Goal: Obtain resource: Download file/media

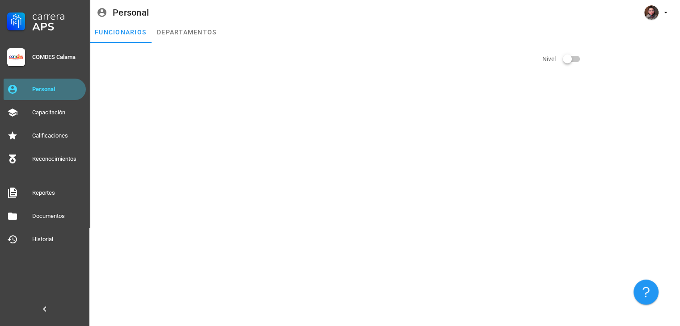
click at [65, 93] on div "Personal" at bounding box center [57, 89] width 50 height 14
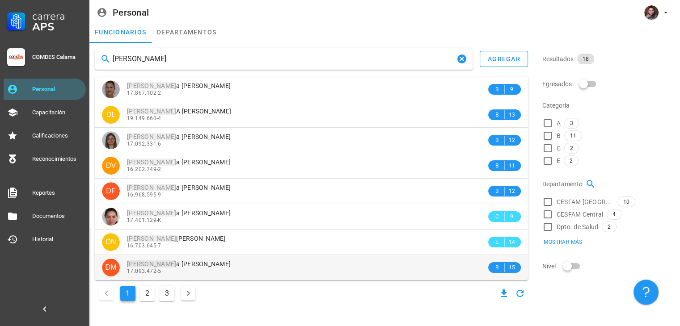
type input "[PERSON_NAME]"
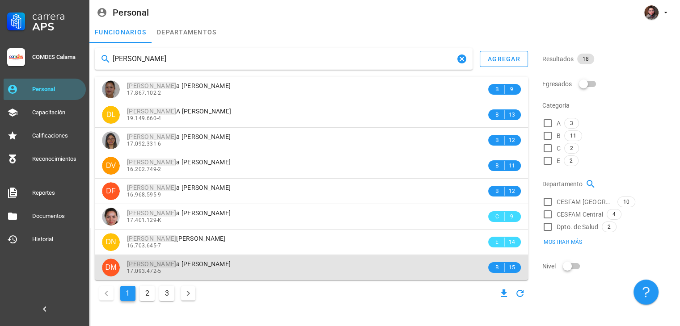
click at [290, 269] on div "17.093.472-5" at bounding box center [307, 271] width 360 height 6
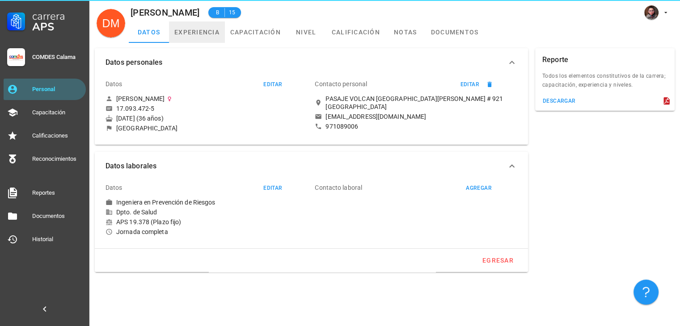
click at [181, 38] on link "experiencia" at bounding box center [197, 31] width 56 height 21
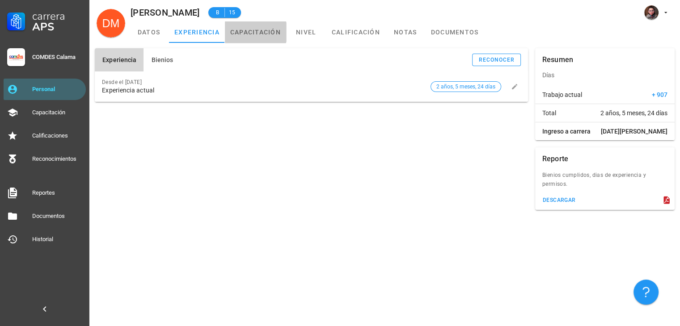
click at [262, 31] on link "capacitación" at bounding box center [255, 31] width 61 height 21
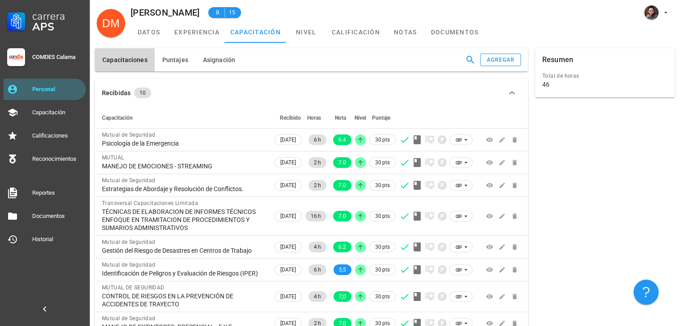
click at [174, 47] on div "Capacitaciones [GEOGRAPHIC_DATA] Asignación agregar" at bounding box center [311, 60] width 440 height 30
click at [174, 51] on button "Puntajes" at bounding box center [175, 59] width 41 height 23
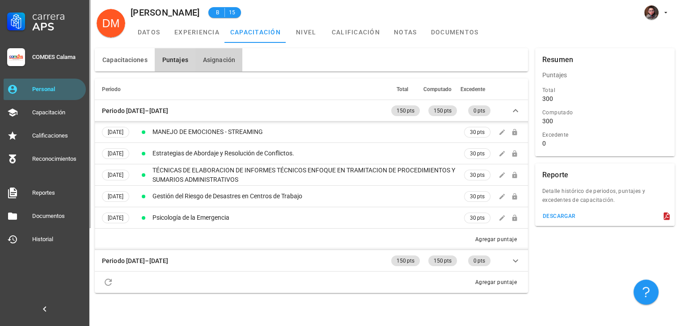
click at [230, 62] on span "Asignación" at bounding box center [219, 59] width 33 height 7
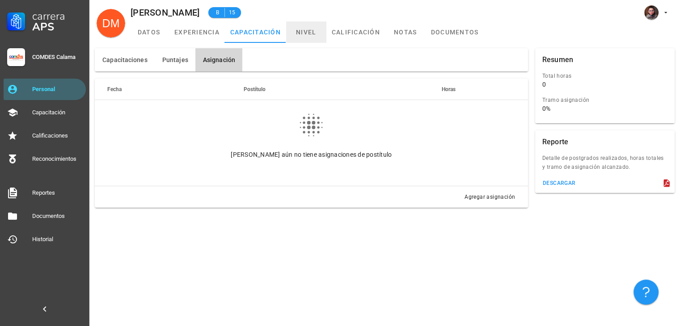
click at [310, 39] on link "nivel" at bounding box center [306, 31] width 40 height 21
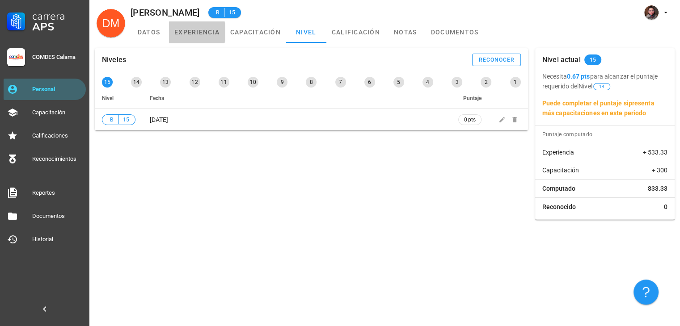
click at [216, 25] on link "experiencia" at bounding box center [197, 31] width 56 height 21
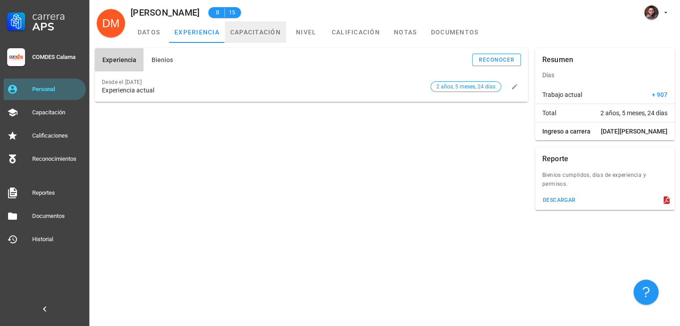
click at [253, 33] on link "capacitación" at bounding box center [255, 31] width 61 height 21
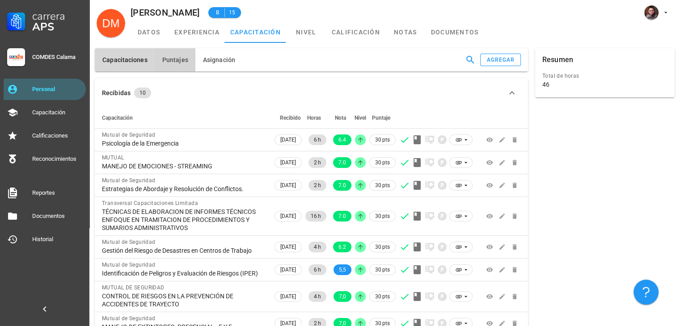
click at [174, 65] on button "Puntajes" at bounding box center [175, 59] width 41 height 23
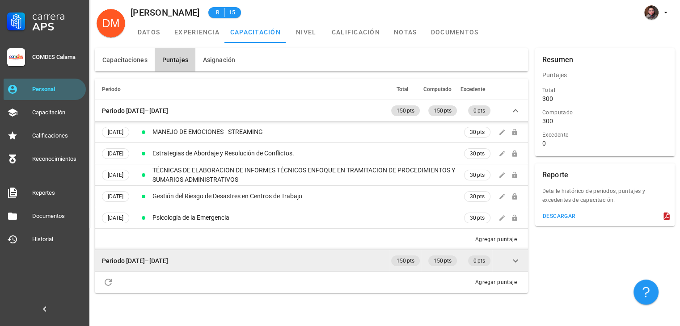
click at [516, 263] on icon at bounding box center [515, 261] width 11 height 11
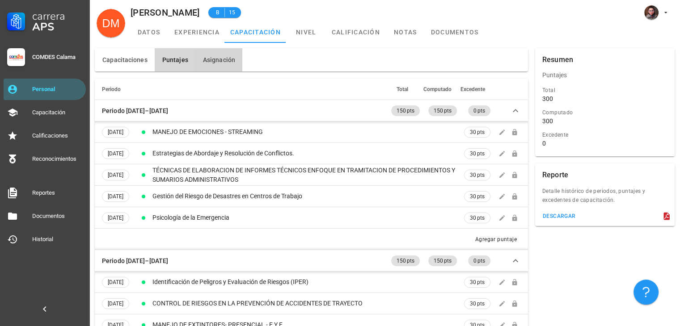
click at [220, 62] on span "Asignación" at bounding box center [219, 59] width 33 height 7
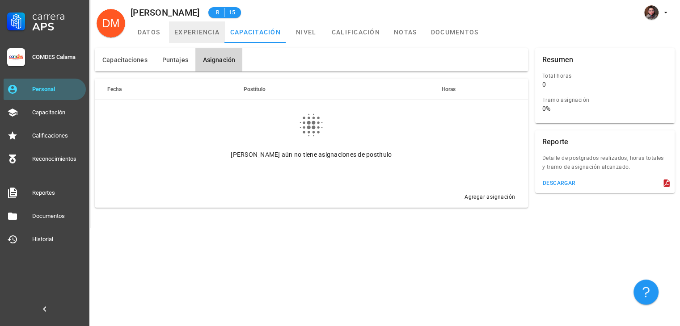
click at [181, 24] on link "experiencia" at bounding box center [197, 31] width 56 height 21
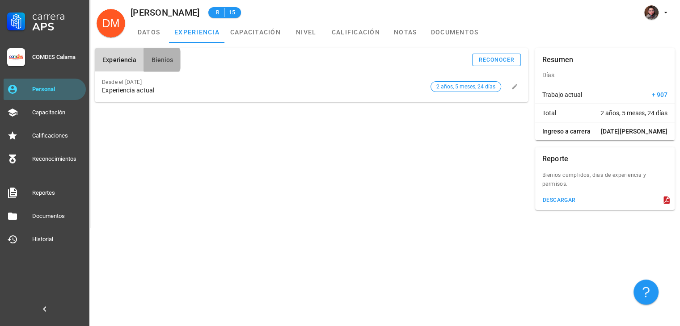
click at [166, 55] on button "Bienios" at bounding box center [162, 59] width 37 height 23
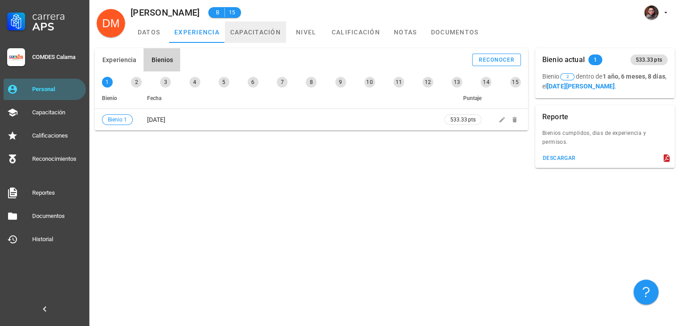
click at [267, 40] on link "capacitación" at bounding box center [255, 31] width 61 height 21
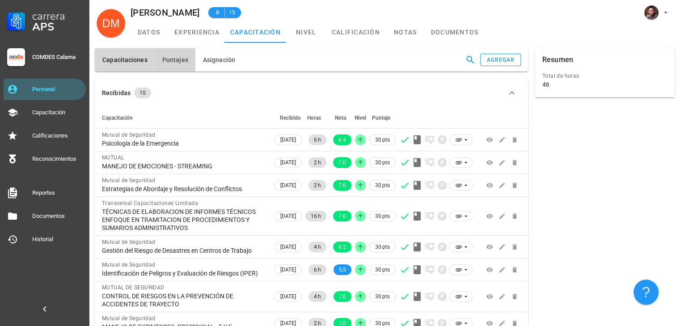
click at [155, 64] on button "Puntajes" at bounding box center [175, 59] width 41 height 23
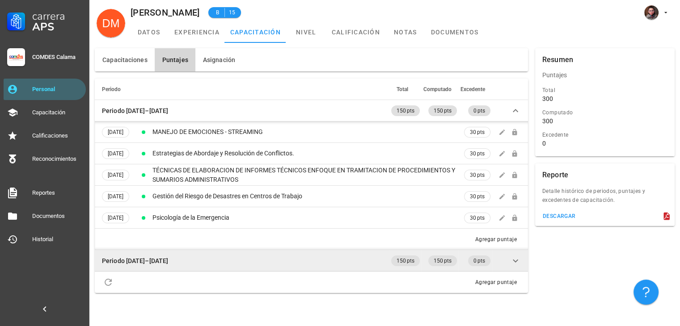
click at [518, 261] on icon at bounding box center [515, 261] width 11 height 11
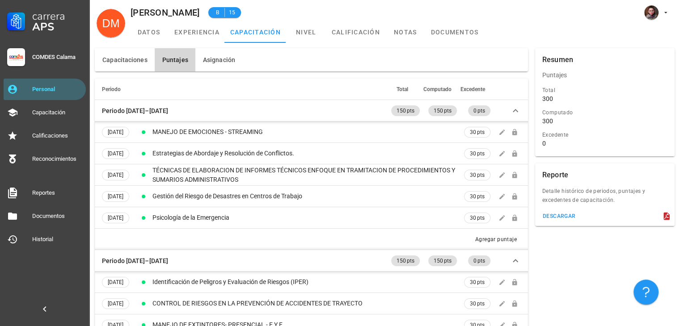
click at [312, 43] on div "Capacitaciones [GEOGRAPHIC_DATA] Asignación Recibidas 10 Capacitación Recibido …" at bounding box center [384, 235] width 591 height 385
click at [312, 39] on link "nivel" at bounding box center [306, 31] width 40 height 21
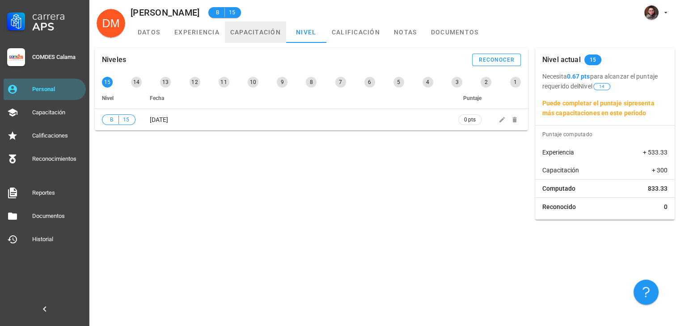
click at [241, 33] on link "capacitación" at bounding box center [255, 31] width 61 height 21
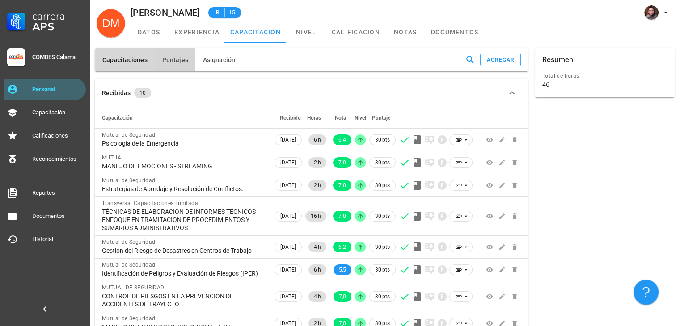
click at [177, 67] on button "Puntajes" at bounding box center [175, 59] width 41 height 23
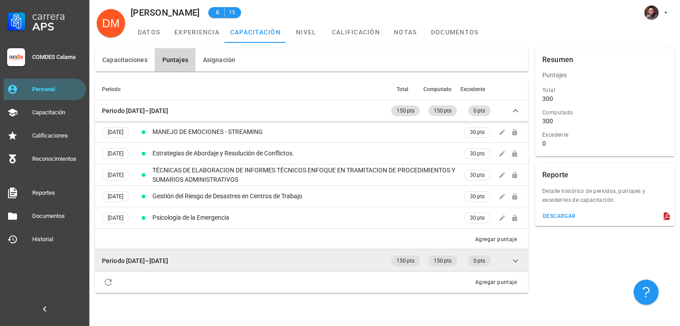
click at [516, 265] on icon at bounding box center [515, 261] width 11 height 11
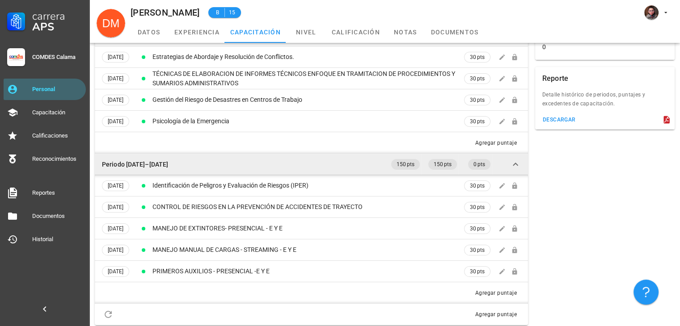
scroll to position [101, 0]
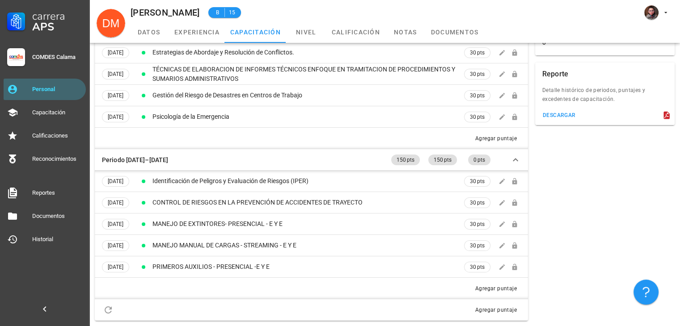
click at [569, 213] on div "Resumen Total de horas 46 Resumen Puntajes Total 300 Computado 300 Excedente 0 …" at bounding box center [605, 134] width 147 height 381
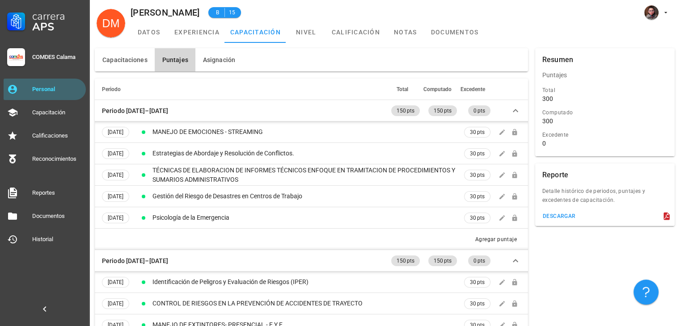
scroll to position [0, 0]
click at [293, 25] on link "nivel" at bounding box center [306, 31] width 40 height 21
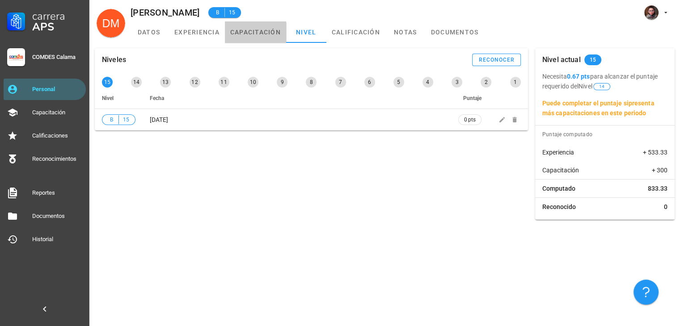
click at [240, 31] on link "capacitación" at bounding box center [255, 31] width 61 height 21
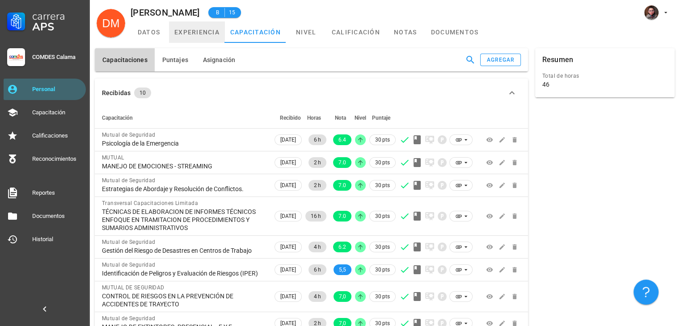
click at [189, 34] on link "experiencia" at bounding box center [197, 31] width 56 height 21
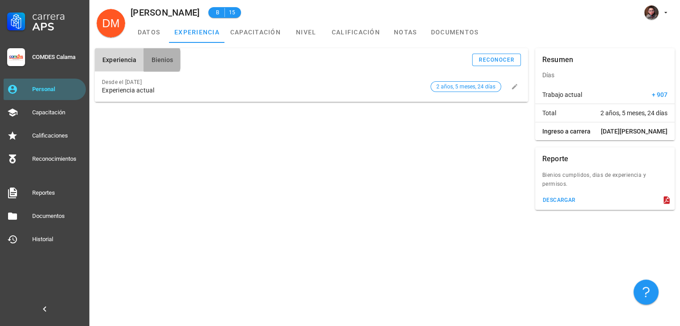
click at [157, 66] on button "Bienios" at bounding box center [162, 59] width 37 height 23
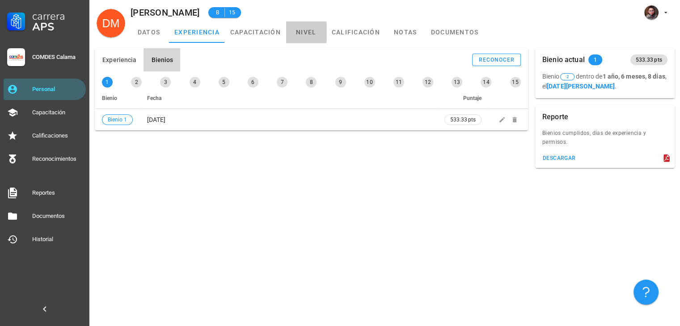
click at [299, 38] on link "nivel" at bounding box center [306, 31] width 40 height 21
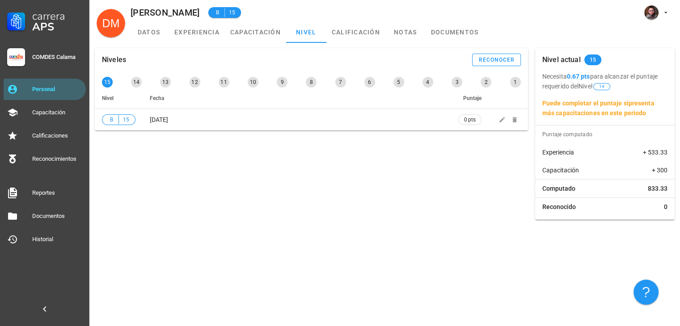
click at [253, 45] on div "Niveles reconocer 15 14 13 12 11 10 9 8 7 6 5 4 3 2 1 Nivel Fecha Puntaje B 15 …" at bounding box center [311, 89] width 440 height 89
click at [256, 37] on link "capacitación" at bounding box center [255, 31] width 61 height 21
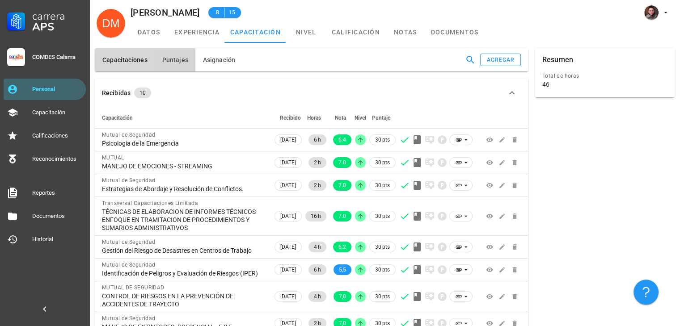
click at [160, 59] on button "Puntajes" at bounding box center [175, 59] width 41 height 23
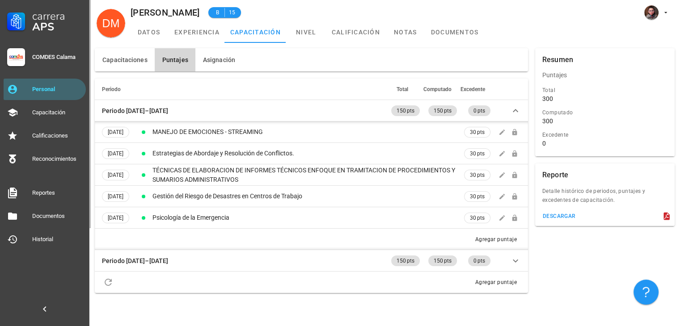
click at [600, 314] on div "Capacitaciones [GEOGRAPHIC_DATA] Asignación Recibidas 10 Capacitación Recibido …" at bounding box center [384, 184] width 591 height 283
click at [301, 36] on link "nivel" at bounding box center [306, 31] width 40 height 21
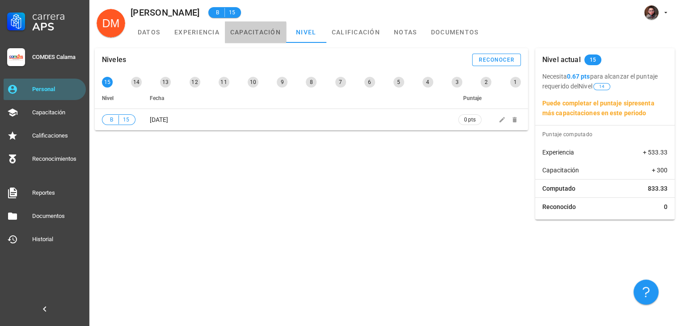
click at [245, 28] on link "capacitación" at bounding box center [255, 31] width 61 height 21
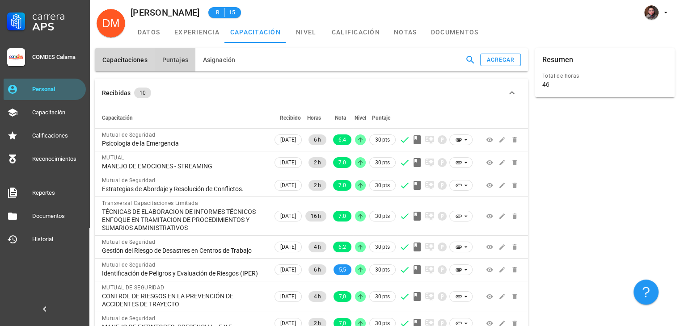
drag, startPoint x: 173, startPoint y: 69, endPoint x: 219, endPoint y: 69, distance: 45.2
click at [173, 69] on button "Puntajes" at bounding box center [175, 59] width 41 height 23
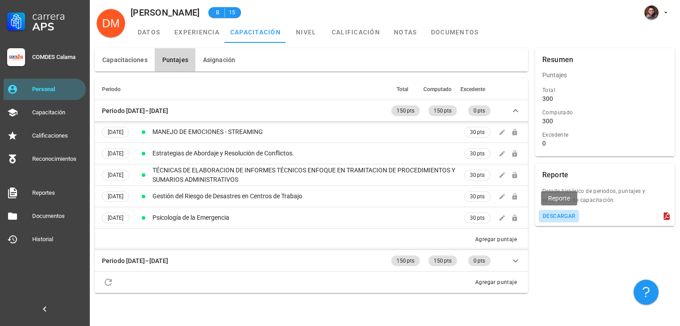
click at [551, 220] on button "descargar" at bounding box center [559, 216] width 41 height 13
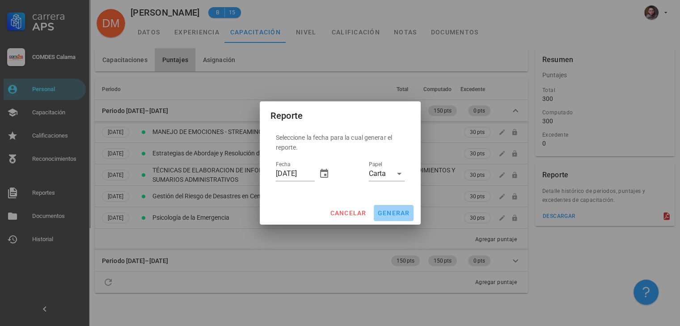
click at [404, 207] on button "generar" at bounding box center [394, 213] width 40 height 16
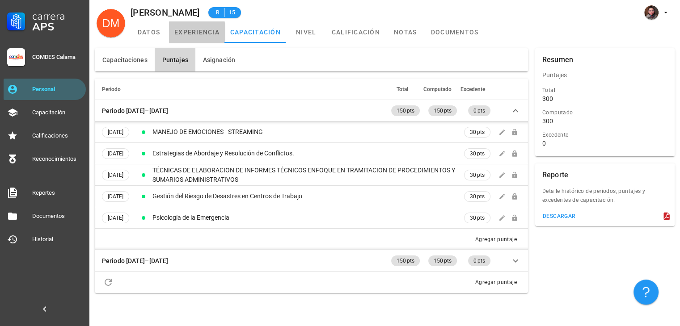
click at [199, 34] on link "experiencia" at bounding box center [197, 31] width 56 height 21
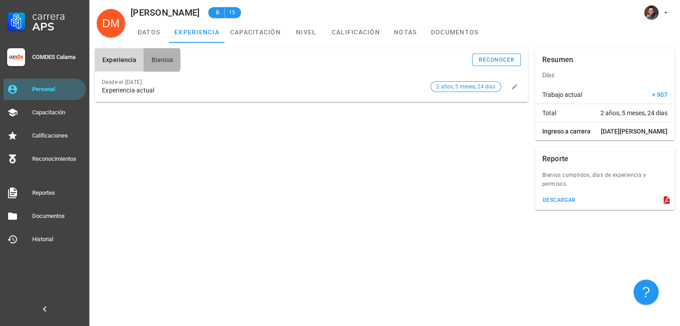
click at [161, 70] on button "Bienios" at bounding box center [162, 59] width 37 height 23
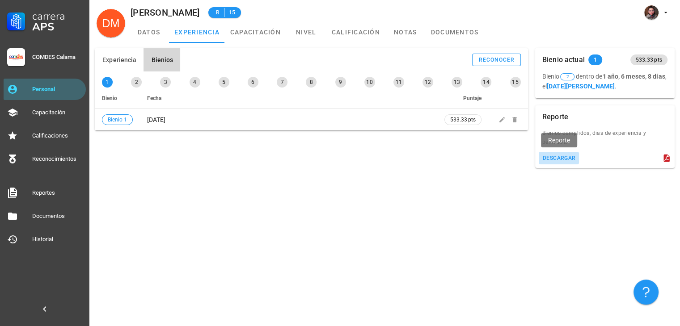
click at [547, 159] on div "descargar" at bounding box center [559, 158] width 34 height 6
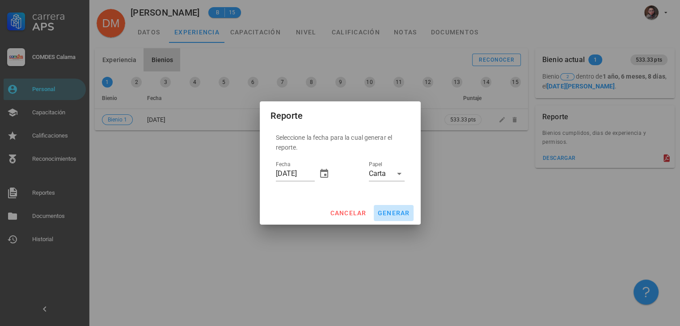
click at [383, 210] on span "generar" at bounding box center [393, 213] width 33 height 7
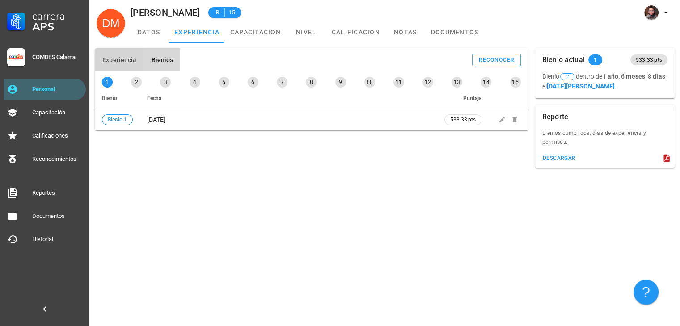
click at [132, 59] on span "Experiencia" at bounding box center [119, 59] width 34 height 7
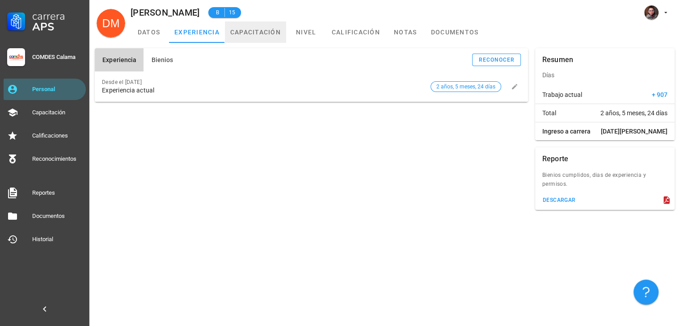
click at [249, 37] on link "capacitación" at bounding box center [255, 31] width 61 height 21
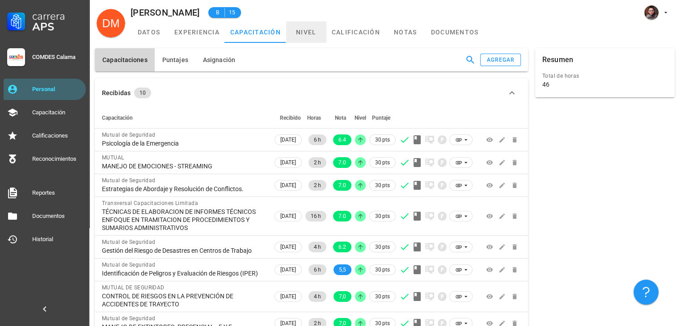
click at [296, 30] on link "nivel" at bounding box center [306, 31] width 40 height 21
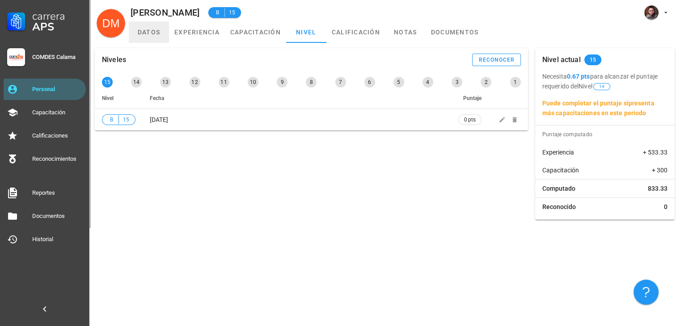
click at [153, 34] on link "datos" at bounding box center [149, 31] width 40 height 21
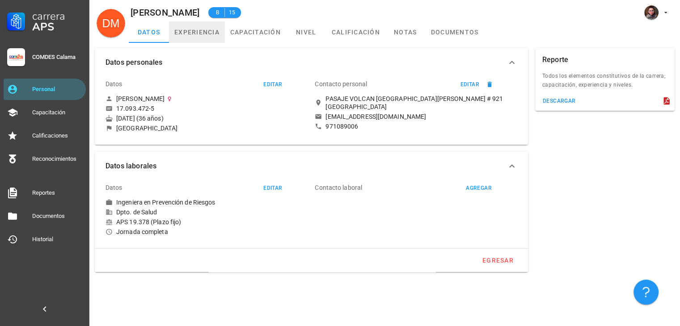
click at [187, 34] on link "experiencia" at bounding box center [197, 31] width 56 height 21
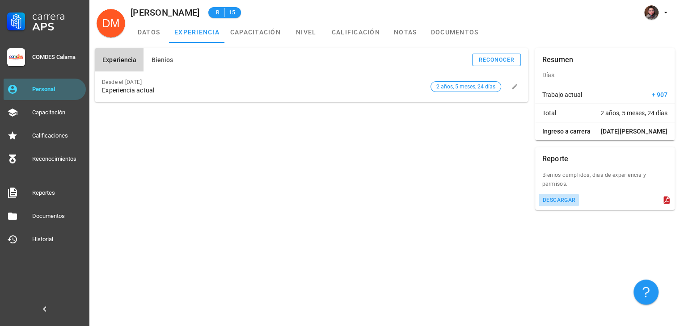
click at [559, 195] on button "descargar" at bounding box center [559, 200] width 41 height 13
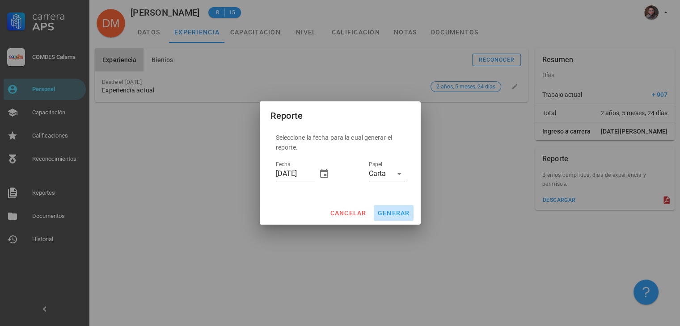
click at [393, 213] on span "generar" at bounding box center [393, 213] width 33 height 7
